Goal: Information Seeking & Learning: Understand process/instructions

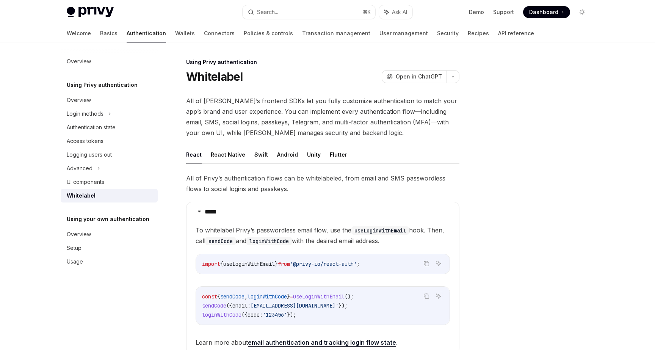
scroll to position [225, 0]
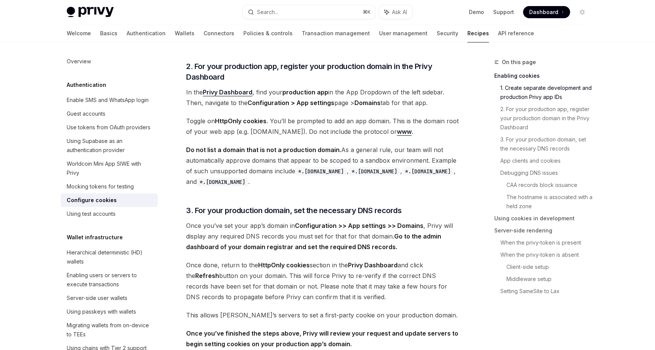
scroll to position [359, 0]
drag, startPoint x: 293, startPoint y: 130, endPoint x: 374, endPoint y: 130, distance: 80.4
click at [374, 130] on span "Toggle on HttpOnly cookies . You’ll be prompted to add an app domain. This is t…" at bounding box center [322, 125] width 273 height 21
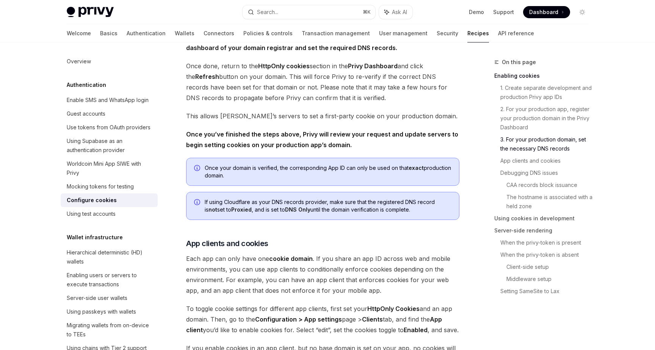
scroll to position [561, 0]
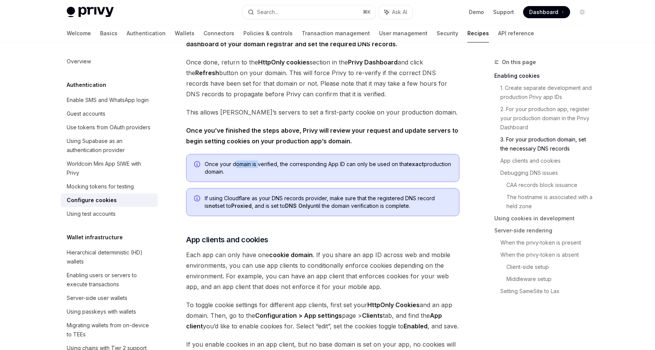
drag, startPoint x: 235, startPoint y: 165, endPoint x: 259, endPoint y: 166, distance: 24.3
click at [259, 166] on span "Once your domain is verified, the corresponding App ID can only be used on that…" at bounding box center [328, 167] width 247 height 15
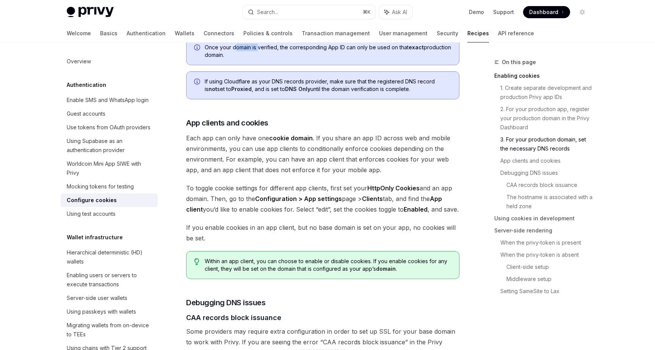
scroll to position [679, 0]
drag, startPoint x: 205, startPoint y: 76, endPoint x: 334, endPoint y: 80, distance: 129.4
click at [334, 80] on div "If using Cloudflare as your DNS records provider, make sure that the registered…" at bounding box center [322, 85] width 273 height 28
click at [402, 90] on span "If using Cloudflare as your DNS records provider, make sure that the registered…" at bounding box center [328, 84] width 247 height 15
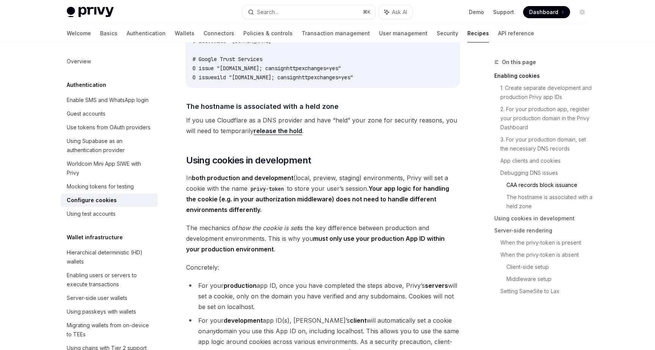
scroll to position [1114, 0]
drag, startPoint x: 207, startPoint y: 193, endPoint x: 311, endPoint y: 193, distance: 104.7
click at [311, 193] on span "In both production and development (local, preview, staging) environments, Priv…" at bounding box center [322, 193] width 273 height 42
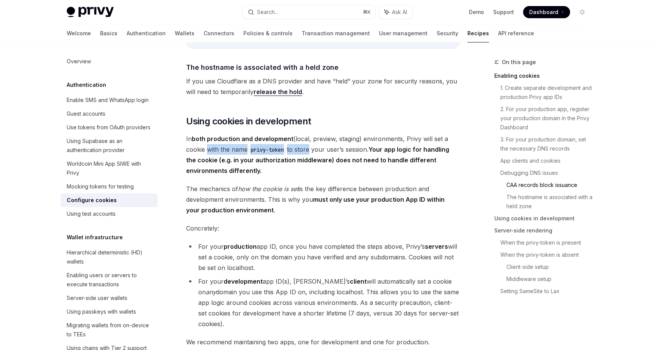
scroll to position [1153, 0]
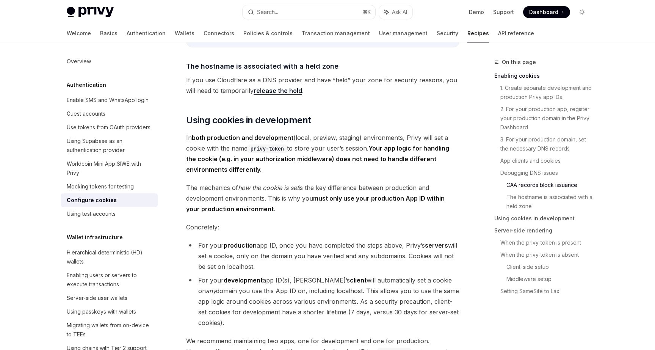
click at [352, 162] on span "In both production and development (local, preview, staging) environments, Priv…" at bounding box center [322, 153] width 273 height 42
drag, startPoint x: 205, startPoint y: 171, endPoint x: 335, endPoint y: 171, distance: 129.7
click at [335, 171] on strong "Your app logic for handling the cookie (e.g. in your authorization middleware) …" at bounding box center [317, 158] width 263 height 29
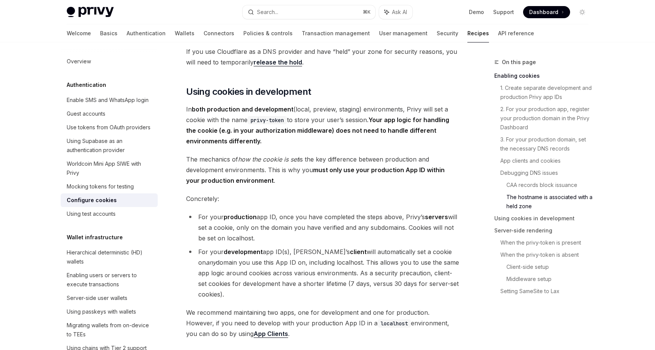
scroll to position [1182, 0]
drag, startPoint x: 195, startPoint y: 171, endPoint x: 311, endPoint y: 170, distance: 116.8
click at [311, 170] on span "The mechanics of how the cookie is set is the key difference between production…" at bounding box center [322, 169] width 273 height 32
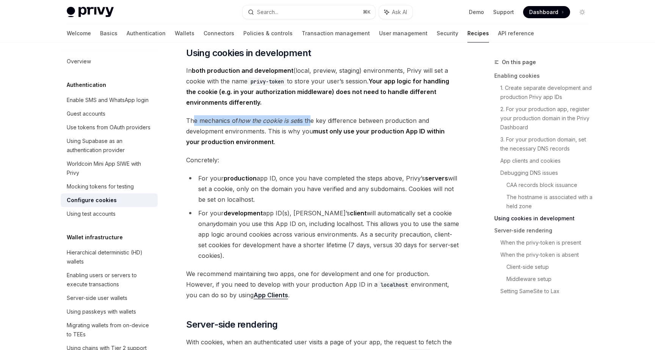
scroll to position [1222, 0]
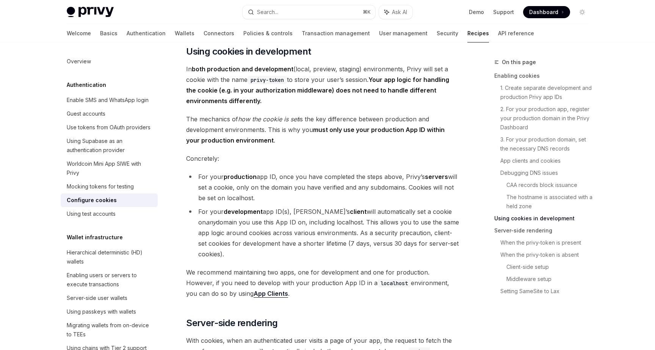
click at [348, 163] on div "When a user logs in to your app, Privy issues that user an access token that st…" at bounding box center [322, 259] width 273 height 2770
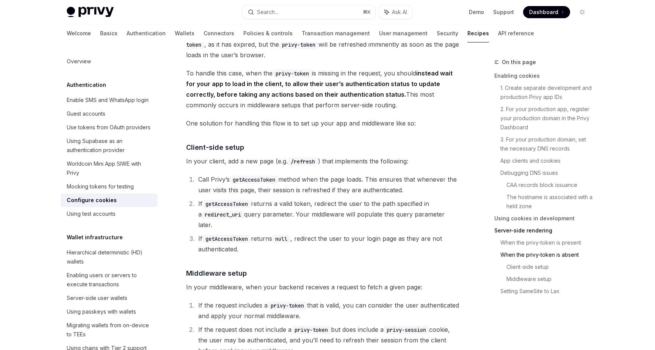
scroll to position [1825, 0]
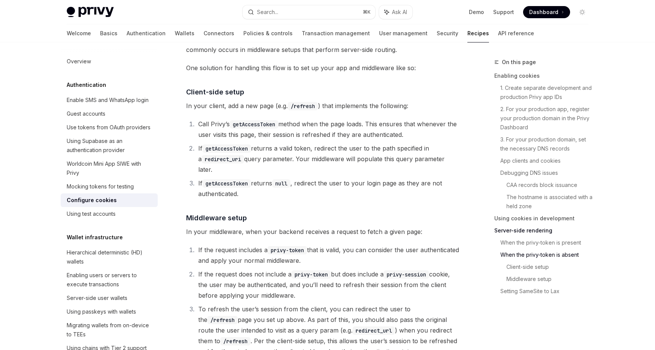
drag, startPoint x: 201, startPoint y: 135, endPoint x: 314, endPoint y: 172, distance: 119.8
click at [314, 172] on ol "Call Privy’s getAccessToken method when the page loads. This ensures that whene…" at bounding box center [322, 159] width 273 height 80
click at [314, 172] on li "If getAccessToken returns a valid token, redirect the user to the path specifie…" at bounding box center [328, 159] width 264 height 32
drag, startPoint x: 206, startPoint y: 117, endPoint x: 276, endPoint y: 115, distance: 69.4
click at [275, 111] on span "In your client, add a new page (e.g. /refresh ) that implements the following:" at bounding box center [322, 105] width 273 height 11
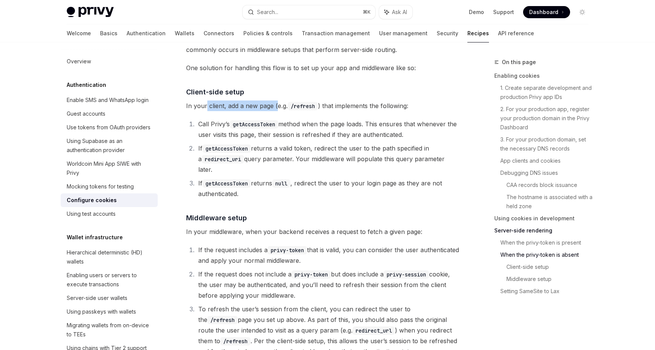
click at [276, 111] on span "In your client, add a new page (e.g. /refresh ) that implements the following:" at bounding box center [322, 105] width 273 height 11
drag, startPoint x: 323, startPoint y: 116, endPoint x: 375, endPoint y: 116, distance: 51.6
click at [374, 111] on span "In your client, add a new page (e.g. /refresh ) that implements the following:" at bounding box center [322, 105] width 273 height 11
click at [375, 111] on span "In your client, add a new page (e.g. /refresh ) that implements the following:" at bounding box center [322, 105] width 273 height 11
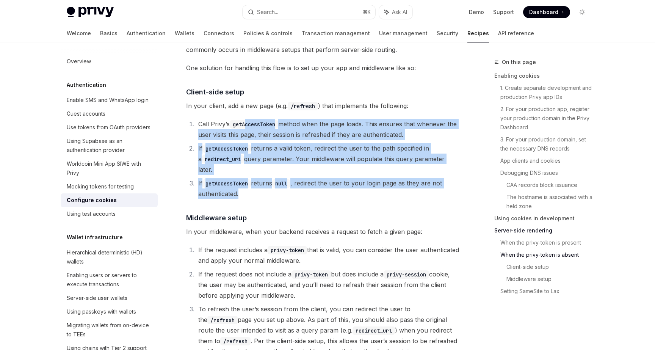
drag, startPoint x: 247, startPoint y: 135, endPoint x: 265, endPoint y: 191, distance: 59.5
click at [265, 191] on ol "Call Privy’s getAccessToken method when the page loads. This ensures that whene…" at bounding box center [322, 159] width 273 height 80
click at [265, 191] on li "If getAccessToken returns null , redirect the user to your login page as they a…" at bounding box center [328, 188] width 264 height 21
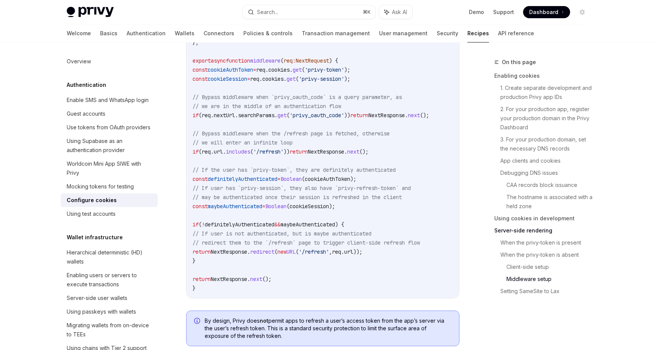
scroll to position [2329, 0]
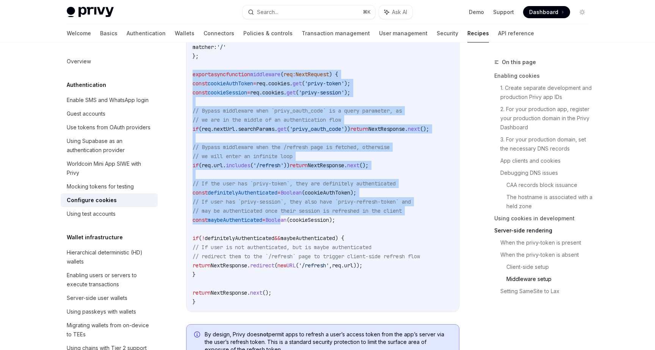
drag, startPoint x: 191, startPoint y: 75, endPoint x: 297, endPoint y: 224, distance: 183.0
click at [297, 224] on div "// Replace this array with an array of paths for pages in your app that do not …" at bounding box center [323, 147] width 273 height 329
click at [297, 224] on code "// Replace this array with an array of paths for pages in your app that do not …" at bounding box center [338, 147] width 291 height 319
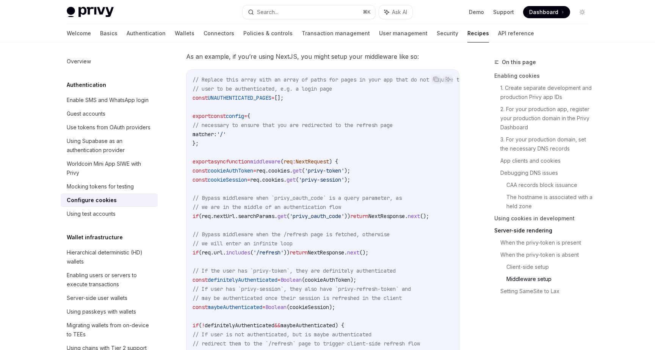
scroll to position [2242, 0]
drag, startPoint x: 328, startPoint y: 173, endPoint x: 358, endPoint y: 172, distance: 30.0
click at [344, 172] on span "'privy-token'" at bounding box center [324, 170] width 39 height 7
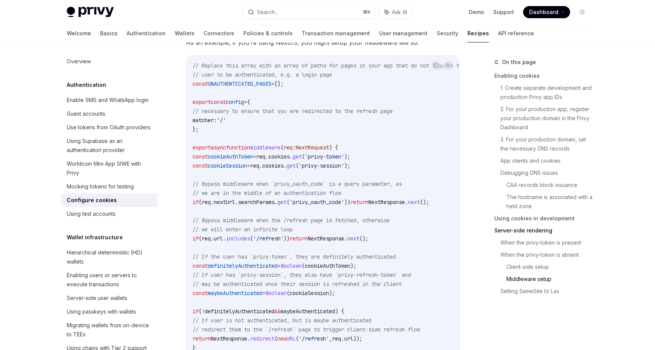
scroll to position [2259, 0]
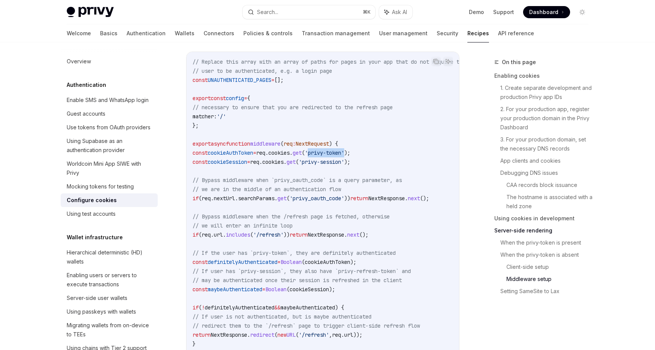
drag, startPoint x: 330, startPoint y: 152, endPoint x: 367, endPoint y: 151, distance: 37.5
click at [344, 151] on span "'privy-token'" at bounding box center [324, 152] width 39 height 7
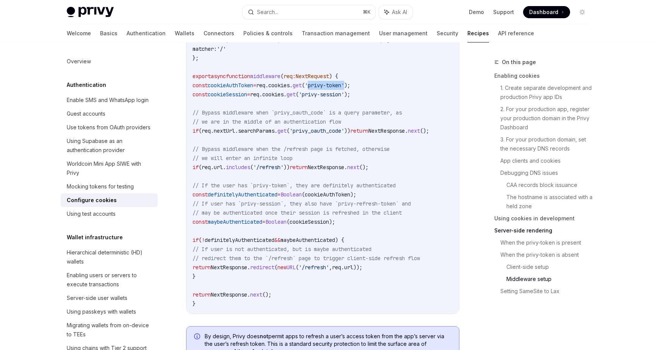
scroll to position [2309, 0]
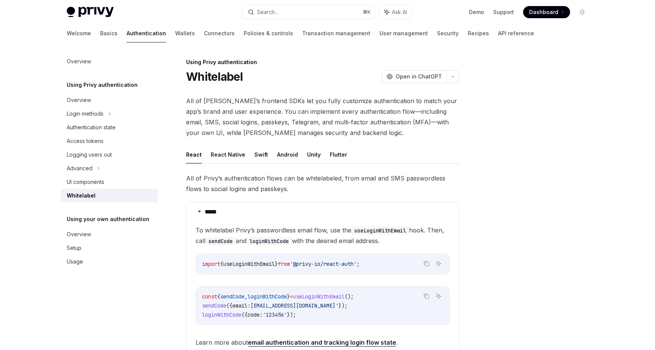
scroll to position [243, 0]
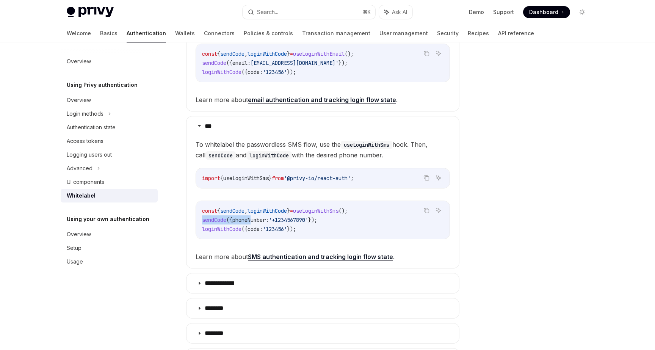
drag, startPoint x: 198, startPoint y: 221, endPoint x: 253, endPoint y: 221, distance: 55.0
click at [253, 221] on div "const { sendCode , loginWithCode } = useLoginWithSms (); sendCode ({ phoneNumbe…" at bounding box center [323, 220] width 254 height 38
drag, startPoint x: 334, startPoint y: 218, endPoint x: 199, endPoint y: 222, distance: 135.8
click at [199, 222] on div "const { sendCode , loginWithCode } = useLoginWithSms (); sendCode ({ phoneNumbe…" at bounding box center [323, 220] width 254 height 38
